Goal: Information Seeking & Learning: Learn about a topic

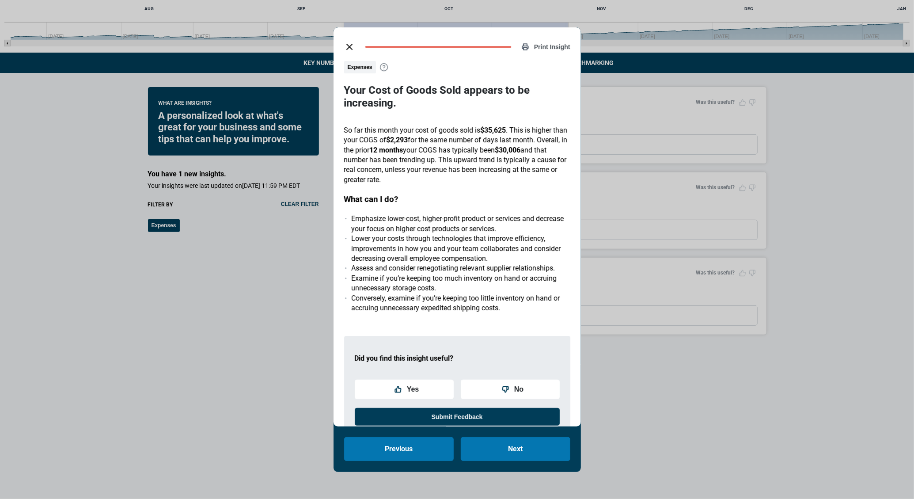
click at [347, 42] on icon "close dialog" at bounding box center [349, 47] width 11 height 11
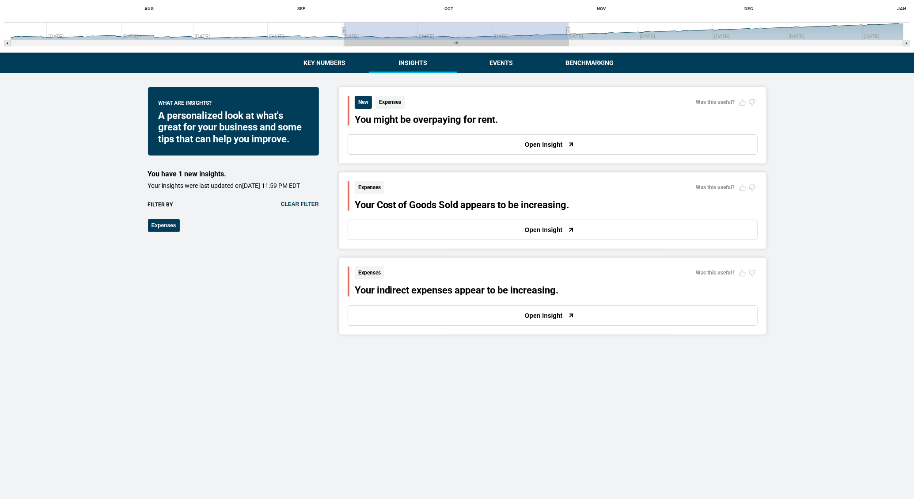
click at [326, 67] on div "Expenses You might be overpaying for rent. [DATE] $394,700 Company Capital One …" at bounding box center [457, 261] width 914 height 881
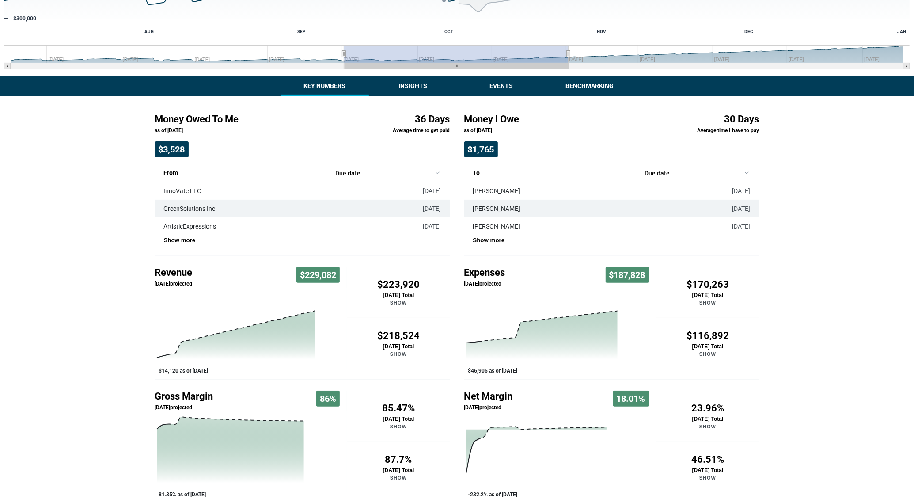
scroll to position [185, 0]
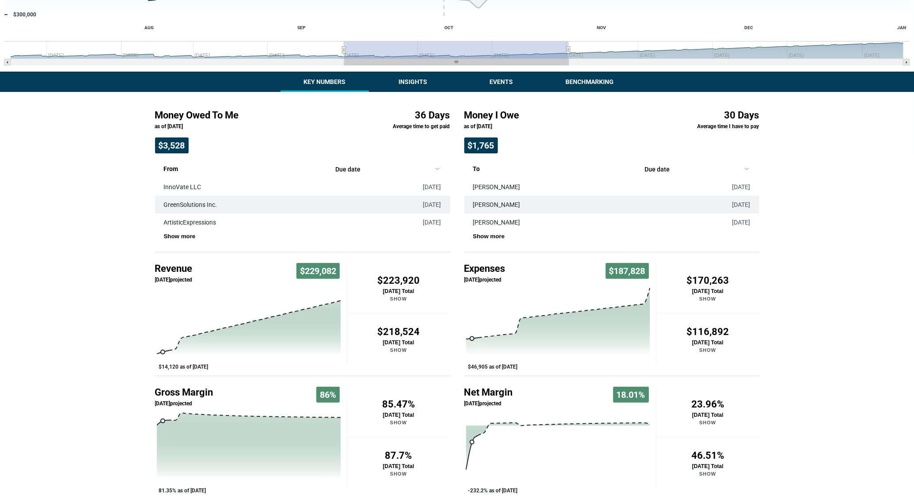
drag, startPoint x: 164, startPoint y: 351, endPoint x: 187, endPoint y: 327, distance: 32.8
click at [187, 326] on icon "Created with Highcharts 10.3.3 $14,120 as of [DATE]" at bounding box center [251, 328] width 192 height 88
drag, startPoint x: 200, startPoint y: 327, endPoint x: 345, endPoint y: 301, distance: 147.7
click at [345, 301] on rect "Interactive chart" at bounding box center [251, 328] width 192 height 88
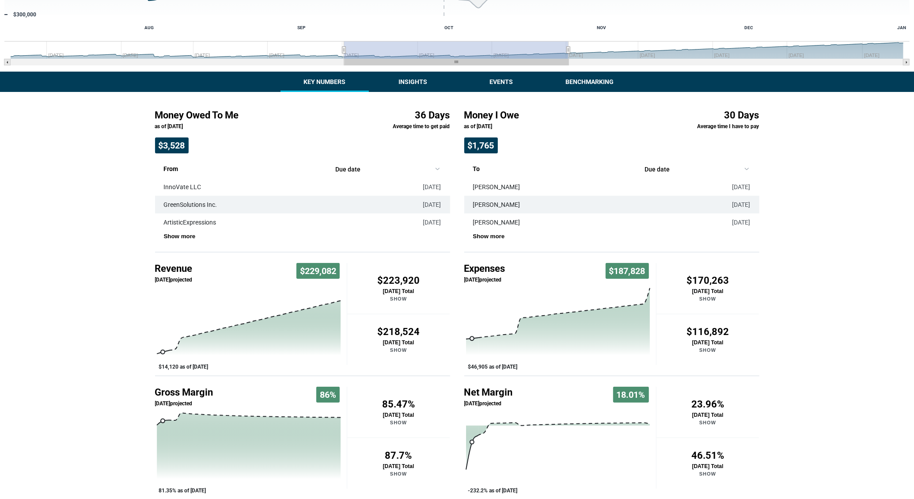
drag, startPoint x: 345, startPoint y: 286, endPoint x: 347, endPoint y: 272, distance: 14.2
click at [347, 272] on div "Revenue [DATE] projected $229,082 Chart Combination chart with 3 data series. T…" at bounding box center [302, 319] width 295 height 113
drag, startPoint x: 347, startPoint y: 272, endPoint x: 393, endPoint y: 298, distance: 53.0
click at [388, 298] on button "$223,920 [DATE] Total Show" at bounding box center [398, 288] width 103 height 51
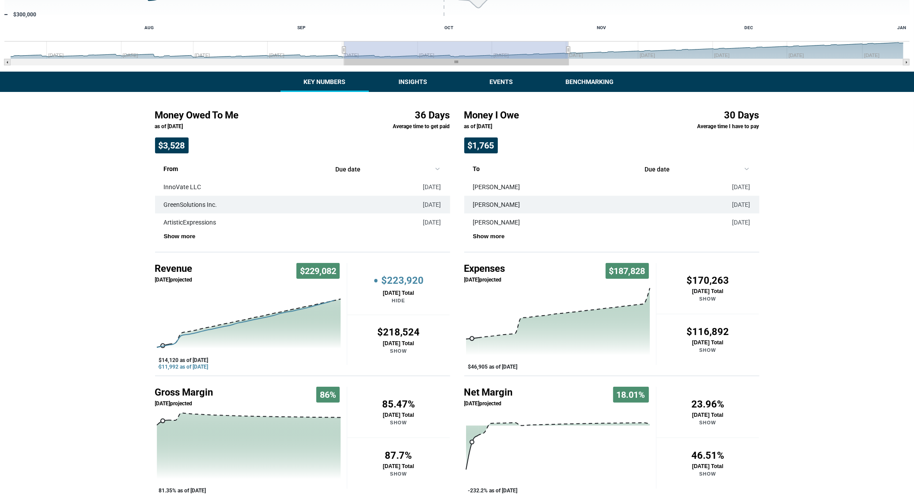
drag, startPoint x: 393, startPoint y: 297, endPoint x: 358, endPoint y: 359, distance: 70.4
click at [358, 359] on div "• $223,920 [DATE] Total Hide $218,524 [DATE] Total Show" at bounding box center [398, 314] width 103 height 102
click at [390, 345] on p "[DATE] Total" at bounding box center [398, 343] width 103 height 6
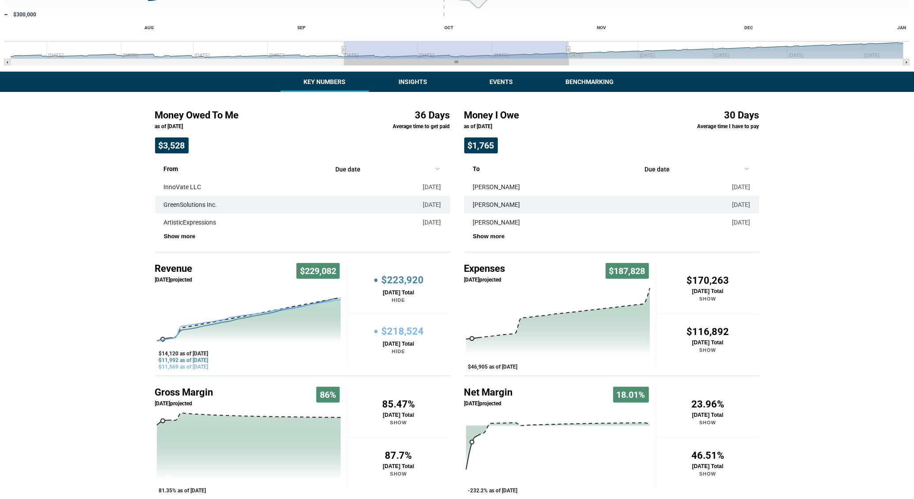
click at [395, 330] on h4 "• $218,524" at bounding box center [398, 332] width 103 height 14
click at [398, 292] on p "[DATE] Total" at bounding box center [398, 293] width 103 height 6
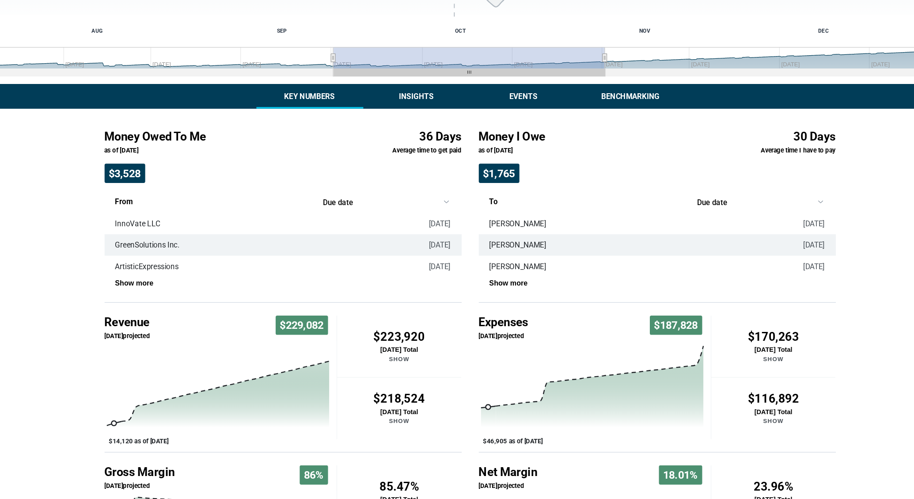
scroll to position [160, 0]
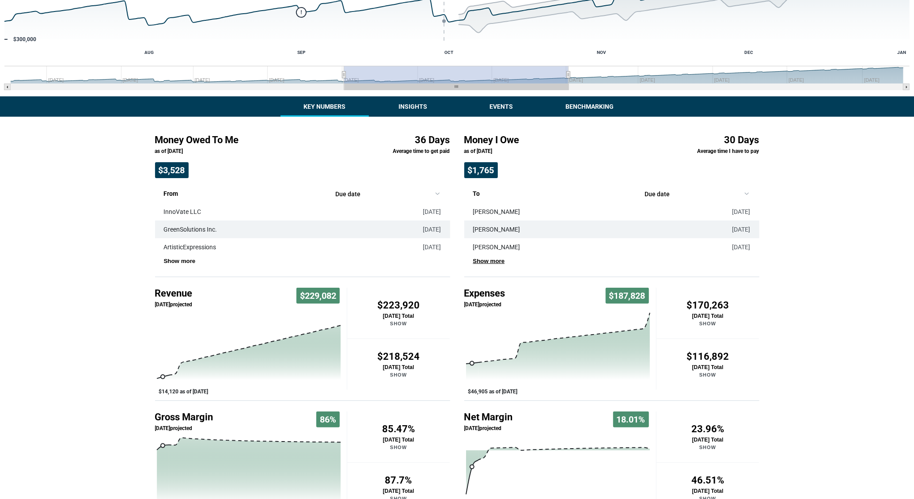
click at [494, 259] on button "Show more" at bounding box center [489, 261] width 32 height 7
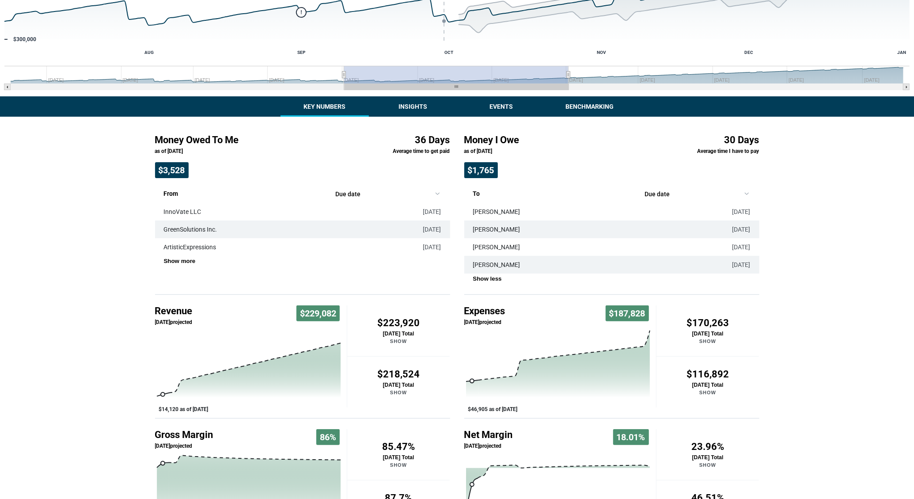
click at [495, 274] on div "Show less" at bounding box center [616, 278] width 286 height 10
click at [495, 275] on button "Show less" at bounding box center [487, 278] width 29 height 7
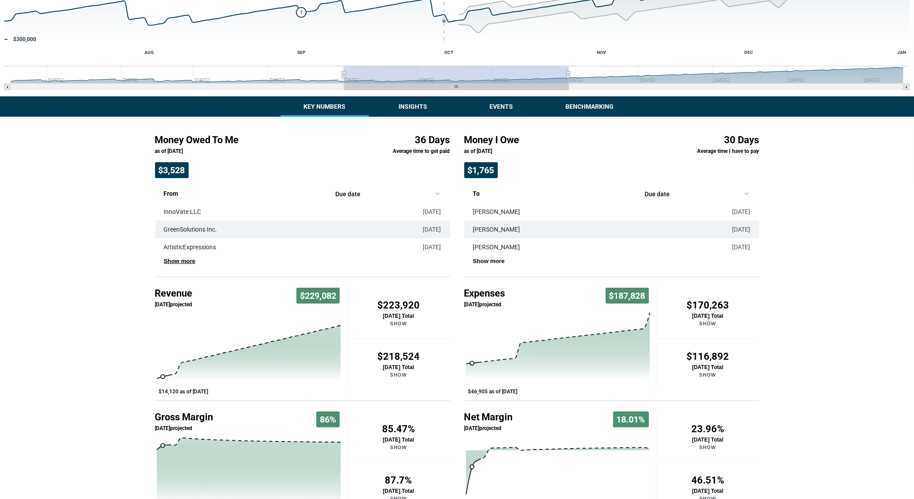
click at [182, 258] on button "Show more" at bounding box center [180, 261] width 32 height 7
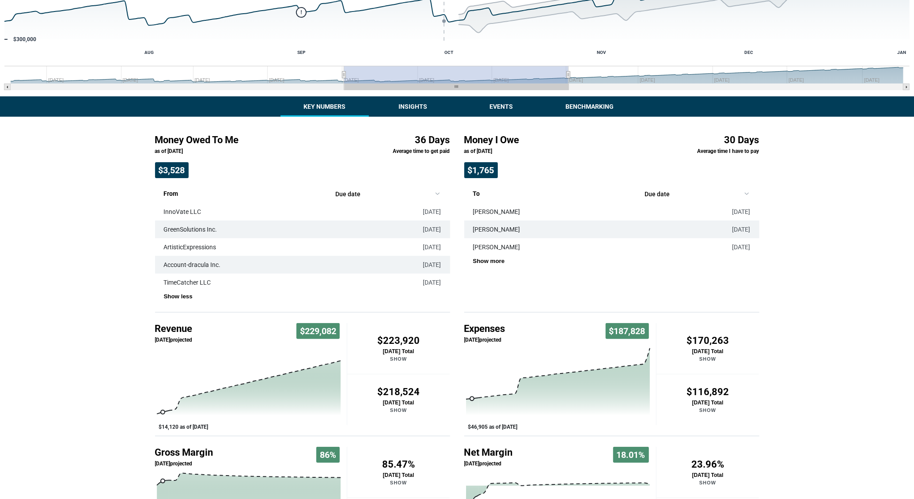
click at [182, 300] on div "Money Owed To Me as of [DATE] $3,528 36 Days Average time to get paid From Due …" at bounding box center [302, 219] width 295 height 185
click at [182, 295] on button "Show less" at bounding box center [178, 296] width 29 height 7
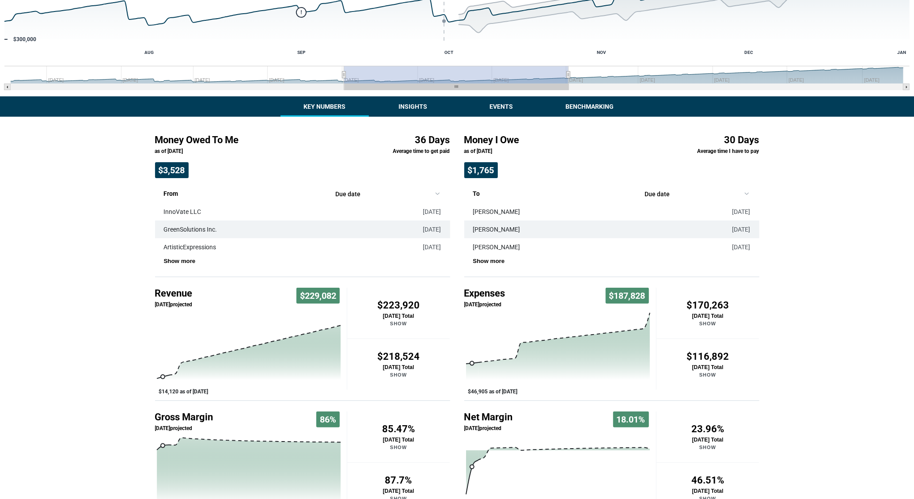
click at [173, 266] on div "Money Owed To Me as of [DATE] $3,528 36 Days Average time to get paid From Due …" at bounding box center [302, 202] width 295 height 150
click at [173, 263] on button "Show more" at bounding box center [180, 261] width 32 height 7
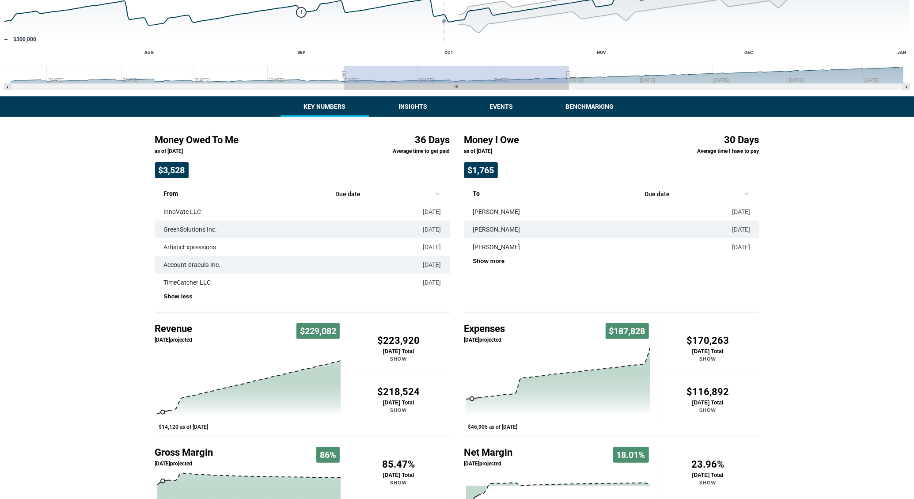
click at [179, 278] on td "TimeCatcher LLC" at bounding box center [278, 282] width 246 height 18
drag, startPoint x: 179, startPoint y: 283, endPoint x: 180, endPoint y: 293, distance: 10.2
click at [179, 283] on td "TimeCatcher LLC" at bounding box center [278, 282] width 246 height 18
click at [180, 293] on button "Show less" at bounding box center [178, 296] width 29 height 7
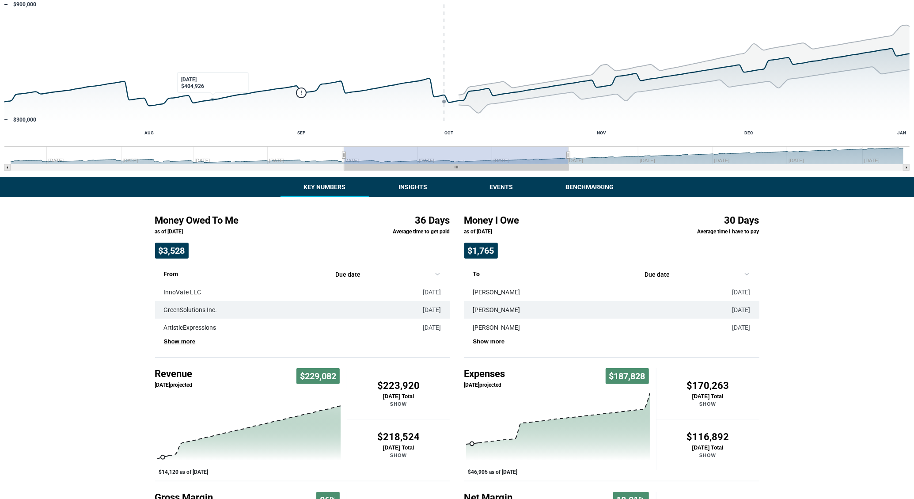
scroll to position [185, 0]
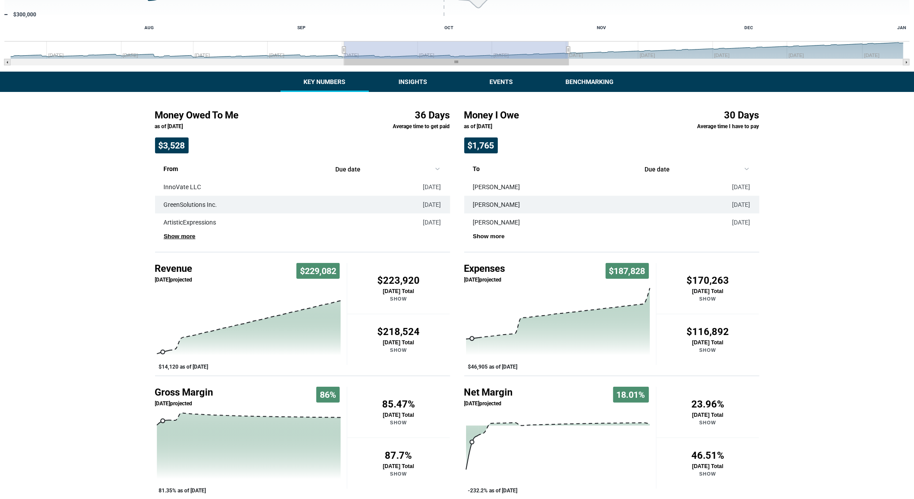
click at [575, 321] on icon "Past/Projected Data, series 1 of 3 with 0 data points." at bounding box center [558, 321] width 184 height 67
click at [503, 282] on p "[DATE] projected" at bounding box center [484, 280] width 41 height 8
click at [503, 365] on tspan "$46,905 as of [DATE]" at bounding box center [492, 367] width 49 height 6
click at [497, 364] on tspan "$46,905 as of [DATE]" at bounding box center [492, 367] width 49 height 6
click at [509, 361] on rect "Interactive chart" at bounding box center [560, 328] width 192 height 88
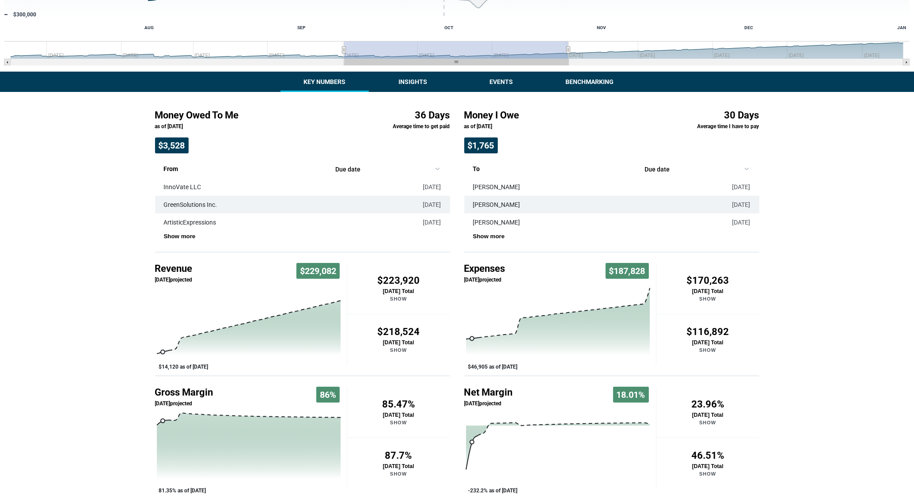
drag, startPoint x: 528, startPoint y: 319, endPoint x: 369, endPoint y: 91, distance: 278.9
click at [369, 100] on div "Money Owed To Me as of [DATE] $3,528 36 Days Average time to get paid From Due …" at bounding box center [457, 296] width 619 height 408
